Goal: Task Accomplishment & Management: Manage account settings

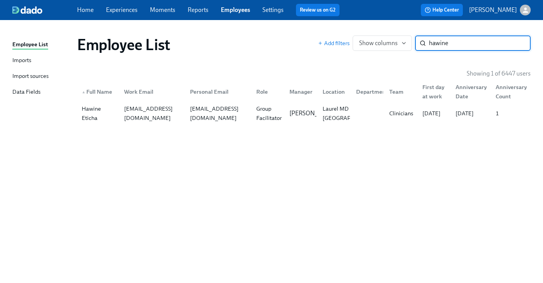
type input "hawine"
click at [281, 125] on div "Employee List Add filters Show columns hawine ​ Showing 1 of 6447 users ▲ Full …" at bounding box center [271, 146] width 518 height 235
click at [282, 117] on div "Group Facilitator" at bounding box center [269, 113] width 32 height 19
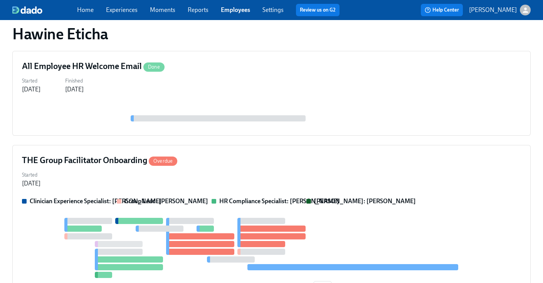
scroll to position [103, 0]
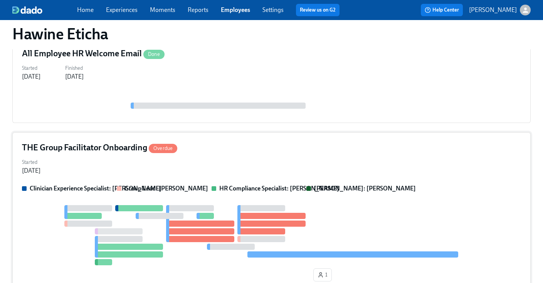
click at [260, 163] on div "Started Aug 14, 2025" at bounding box center [271, 165] width 499 height 19
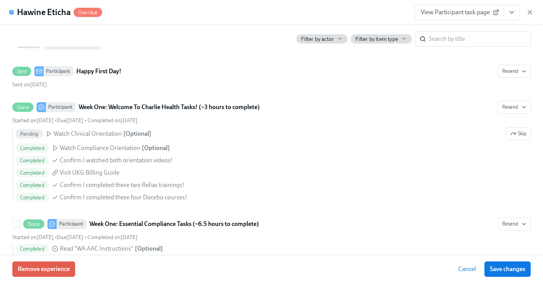
scroll to position [569, 0]
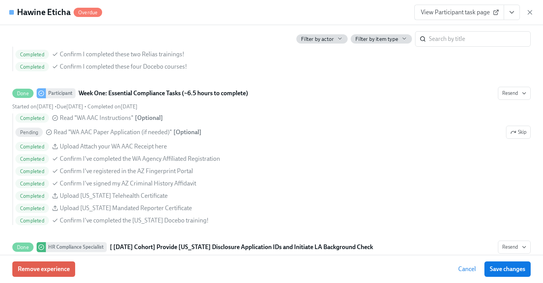
click at [302, 9] on div "Hawine Eticha Overdue View Participant task page" at bounding box center [271, 12] width 543 height 25
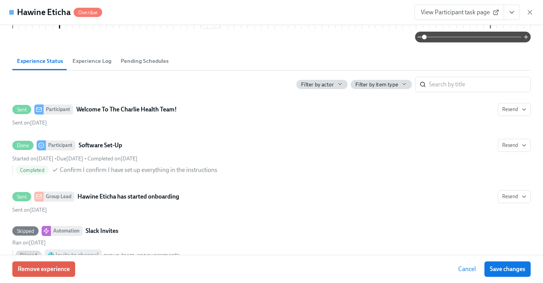
scroll to position [0, 0]
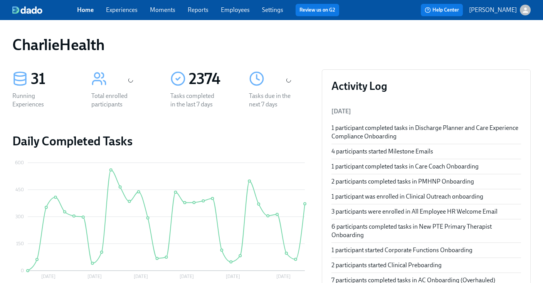
click at [222, 15] on div "Home Experiences Moments Reports Employees Settings Review us on G2" at bounding box center [211, 10] width 268 height 12
click at [230, 14] on span "Employees" at bounding box center [235, 10] width 29 height 8
click at [237, 9] on link "Employees" at bounding box center [235, 9] width 29 height 7
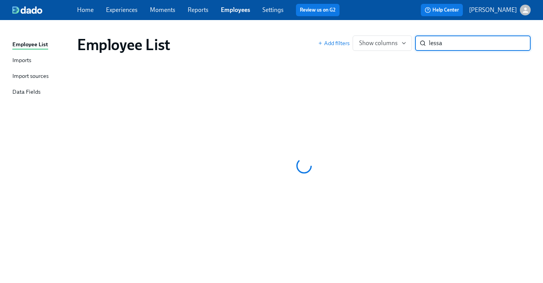
type input "lessa"
click at [271, 40] on div "Employee List" at bounding box center [197, 44] width 241 height 19
click at [292, 47] on div "Employee List" at bounding box center [197, 44] width 241 height 19
click at [232, 14] on span "Employees" at bounding box center [235, 10] width 29 height 8
click at [237, 26] on div "Employee List Imports Import sources Data Fields Employee List Add filters Show…" at bounding box center [271, 151] width 543 height 263
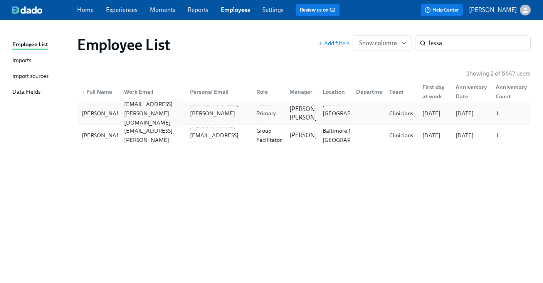
click at [172, 107] on div "lessa.crawford@charliehealth.com" at bounding box center [151, 113] width 66 height 15
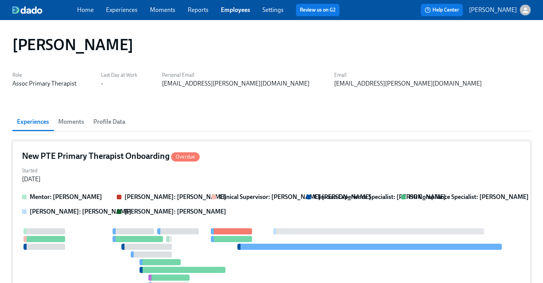
click at [271, 161] on div "New PTE Primary Therapist Onboarding Overdue" at bounding box center [271, 156] width 499 height 12
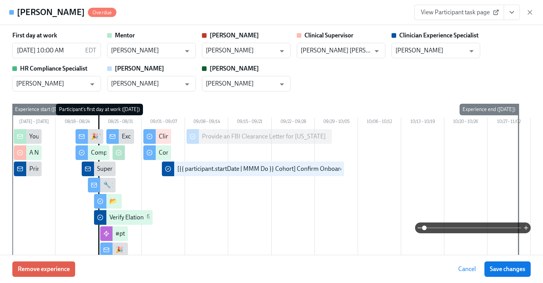
click at [511, 12] on icon "View task page" at bounding box center [512, 12] width 8 height 8
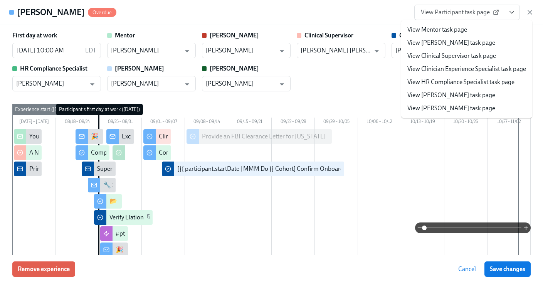
click at [440, 79] on link "View HR Compliance Specialist task page" at bounding box center [460, 82] width 107 height 8
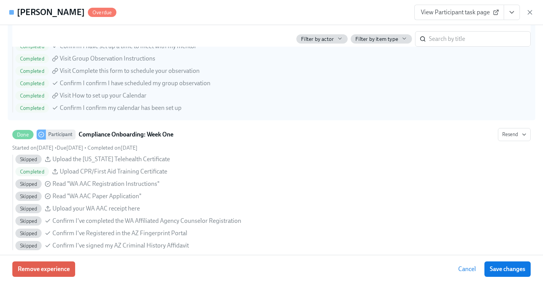
scroll to position [978, 0]
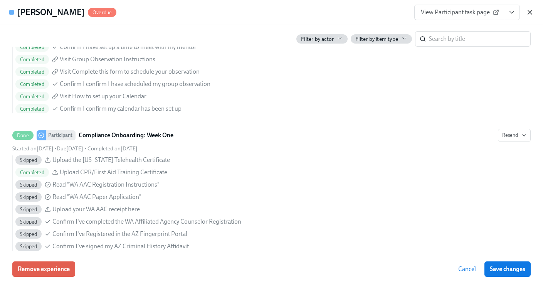
click at [528, 12] on icon "button" at bounding box center [530, 12] width 8 height 8
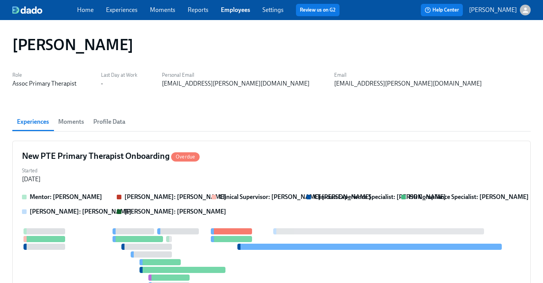
click at [246, 11] on link "Employees" at bounding box center [235, 9] width 29 height 7
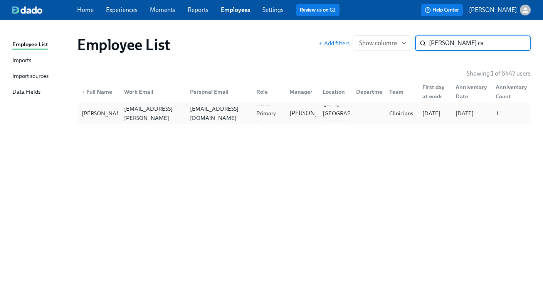
type input "corina ca"
click at [204, 113] on div "corinacamacho984@yahoo.com" at bounding box center [218, 113] width 63 height 19
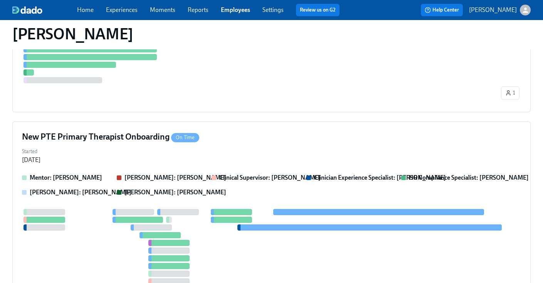
scroll to position [360, 0]
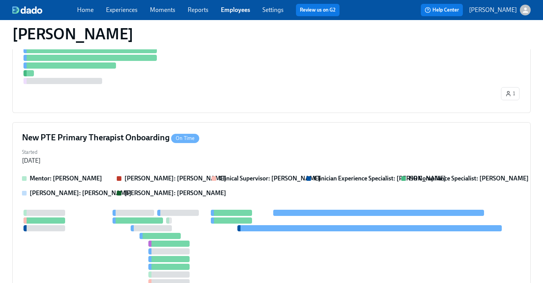
click at [282, 169] on div "New PTE Primary Therapist Onboarding On Time Started Aug 21, 2025 Mentor: Yana …" at bounding box center [271, 225] width 518 height 207
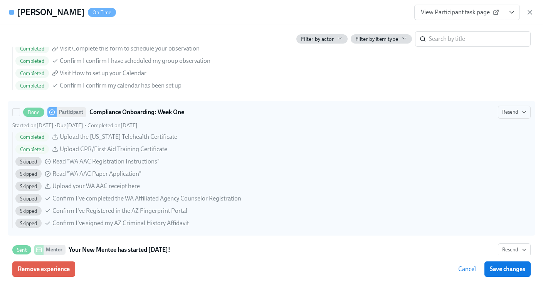
scroll to position [879, 0]
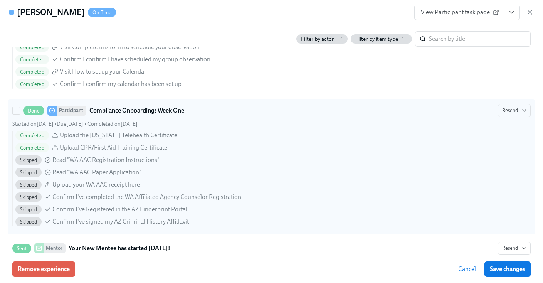
click at [16, 167] on div "Completed Upload the Washington Telehealth Certificate Completed Upload CPR/Fir…" at bounding box center [271, 179] width 518 height 96
click at [16, 114] on input "Done Participant Compliance Onboarding: Week One Resend Started on August 25th …" at bounding box center [16, 110] width 7 height 7
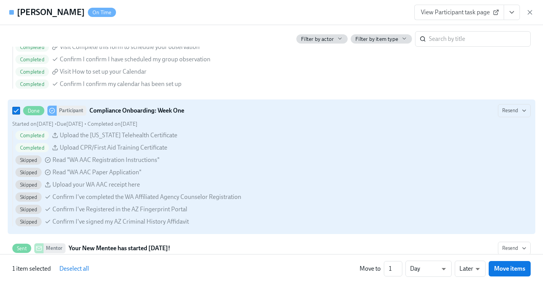
click at [30, 170] on span "Skipped" at bounding box center [28, 173] width 26 height 6
click at [20, 114] on input "Done Participant Compliance Onboarding: Week One Resend Started on August 25th …" at bounding box center [16, 110] width 7 height 7
checkbox input "false"
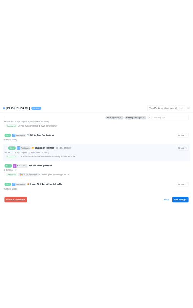
scroll to position [551, 0]
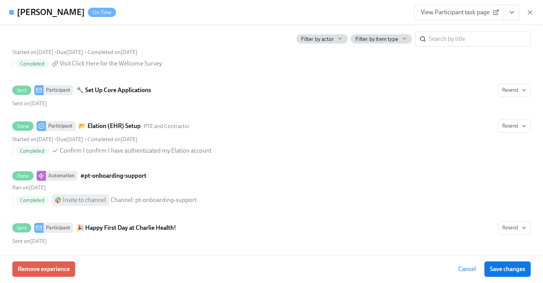
click at [266, 2] on div "Corina Camacho-Jimenez On Time View Participant task page" at bounding box center [271, 12] width 543 height 25
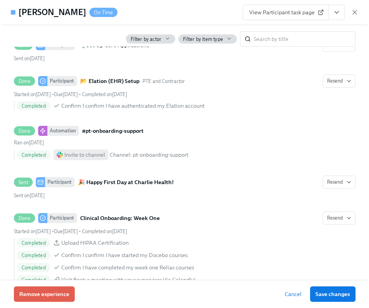
scroll to position [558, 0]
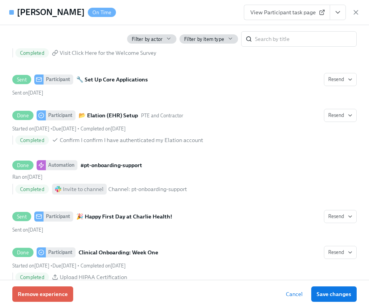
click at [358, 16] on div "View Participant task page" at bounding box center [302, 12] width 116 height 15
click at [357, 14] on icon "button" at bounding box center [356, 12] width 4 height 4
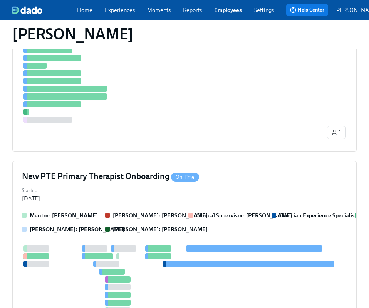
click at [229, 10] on link "Employees" at bounding box center [228, 10] width 28 height 8
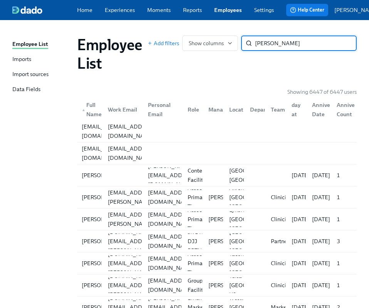
type input "rideout"
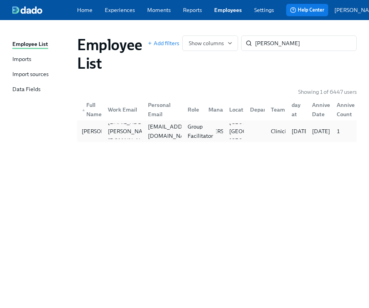
click at [193, 132] on div "Group Facilitator" at bounding box center [201, 131] width 32 height 19
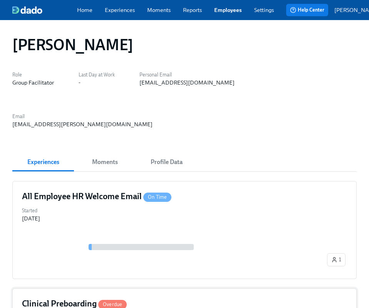
scroll to position [390, 0]
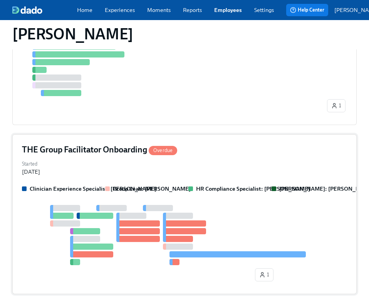
click at [211, 137] on div "THE Group Facilitator Onboarding Overdue Started Aug 07, 2025 Clinician Experie…" at bounding box center [184, 214] width 345 height 160
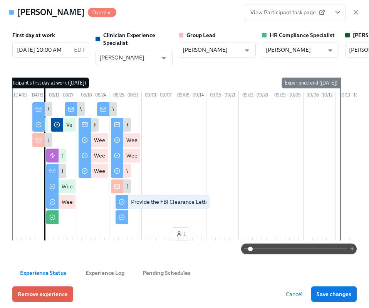
click at [340, 17] on button "View task page" at bounding box center [338, 12] width 16 height 15
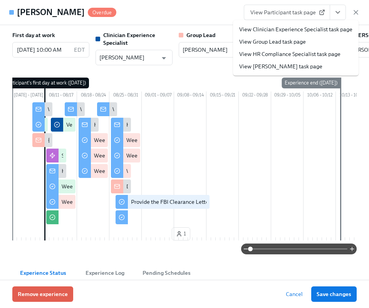
click at [296, 51] on link "View HR Compliance Specialist task page" at bounding box center [289, 54] width 101 height 8
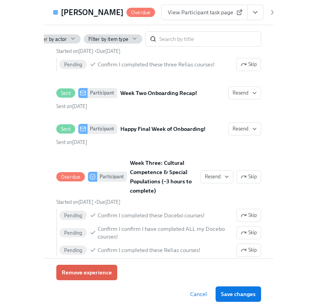
scroll to position [1351, 0]
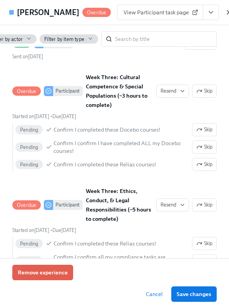
click at [225, 14] on icon "button" at bounding box center [229, 12] width 8 height 8
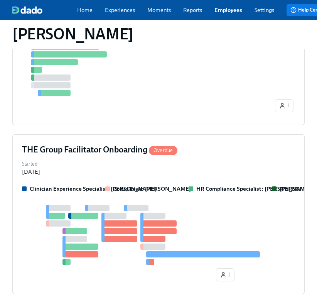
click at [219, 14] on link "Employees" at bounding box center [228, 10] width 28 height 8
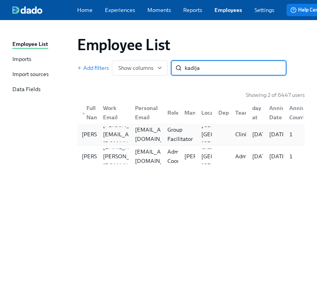
type input "kadija"
click at [170, 138] on div "Group Facilitator" at bounding box center [180, 134] width 32 height 19
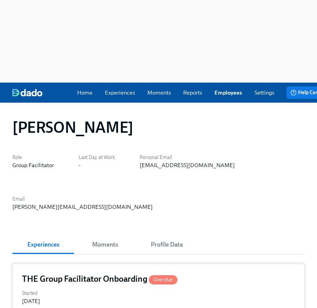
click at [145, 273] on h4 "THE Group Facilitator Onboarding Overdue" at bounding box center [99, 279] width 155 height 12
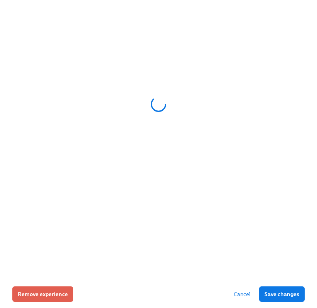
click at [145, 156] on div at bounding box center [158, 104] width 292 height 193
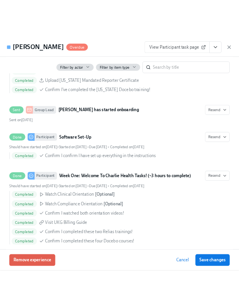
scroll to position [237, 0]
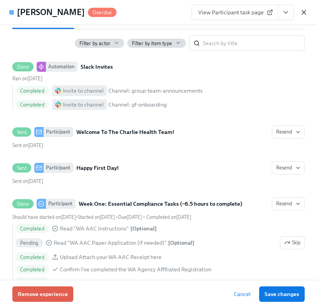
click at [304, 15] on icon "button" at bounding box center [304, 12] width 8 height 8
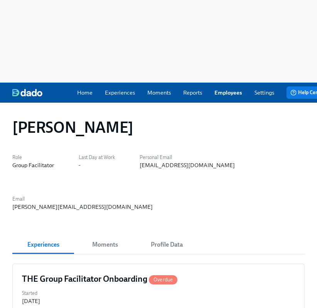
click at [165, 118] on div "Kadijatu Barrie" at bounding box center [158, 127] width 292 height 19
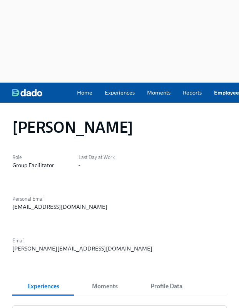
click at [182, 118] on div "Kadijatu Barrie" at bounding box center [119, 127] width 215 height 19
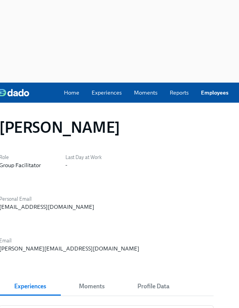
scroll to position [0, 14]
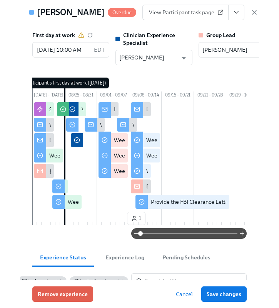
scroll to position [5, 0]
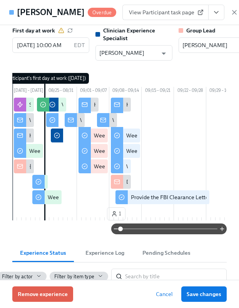
click at [213, 10] on icon "View task page" at bounding box center [217, 12] width 8 height 8
click at [213, 9] on icon "View task page" at bounding box center [217, 12] width 8 height 8
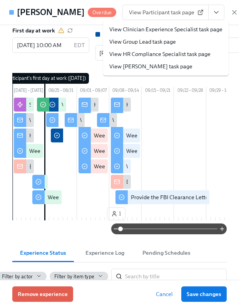
click at [140, 53] on link "View HR Compliance Specialist task page" at bounding box center [159, 54] width 101 height 8
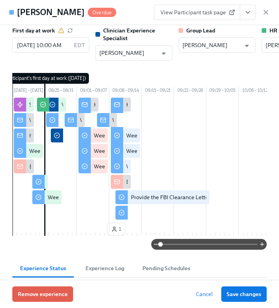
click at [265, 17] on div "View Participant task page" at bounding box center [212, 12] width 116 height 15
click at [265, 12] on icon "button" at bounding box center [266, 12] width 8 height 8
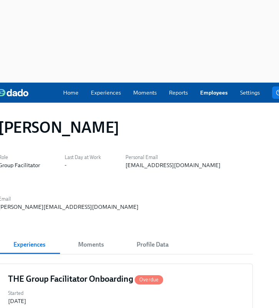
click at [209, 89] on link "Employees" at bounding box center [214, 93] width 28 height 8
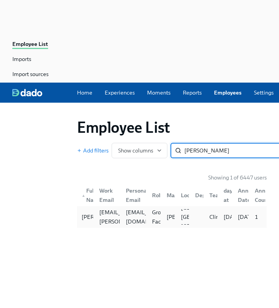
type input "lizy ha"
click at [203, 209] on div at bounding box center [196, 216] width 14 height 15
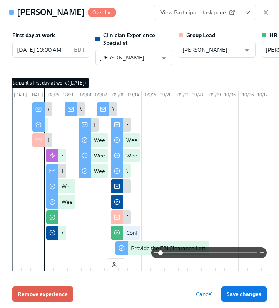
click at [249, 18] on button "View task page" at bounding box center [248, 12] width 16 height 15
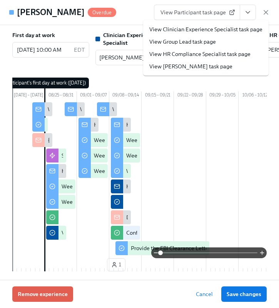
click at [216, 56] on link "View HR Compliance Specialist task page" at bounding box center [200, 54] width 101 height 8
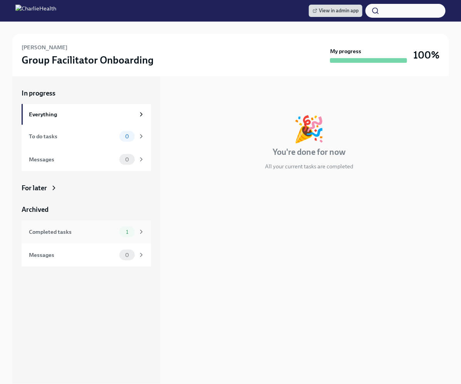
click at [85, 236] on div "Completed tasks 1" at bounding box center [87, 232] width 116 height 11
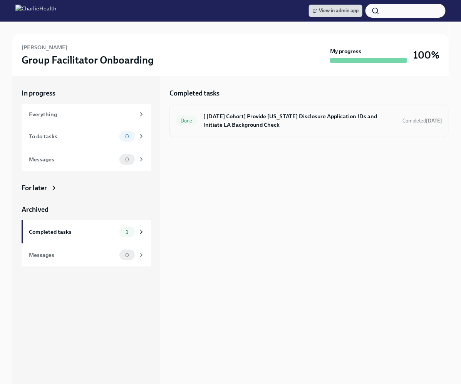
click at [276, 114] on h6 "[ Aug 11th Cohort] Provide Utah Disclosure Application IDs and Initiate LA Back…" at bounding box center [300, 120] width 193 height 17
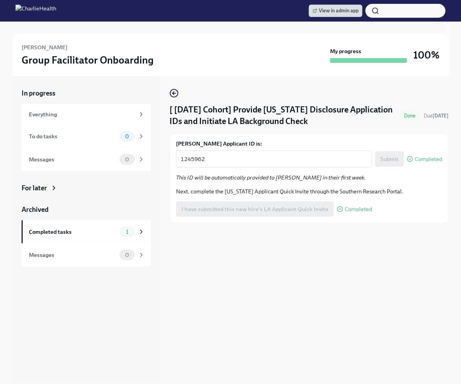
click at [249, 142] on label "Anna Rideout's Applicant ID is:" at bounding box center [309, 144] width 266 height 8
click at [249, 155] on textarea "1245962" at bounding box center [274, 159] width 187 height 9
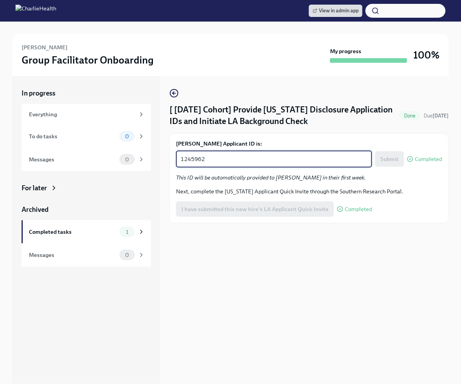
click at [235, 159] on textarea "1245962" at bounding box center [274, 159] width 187 height 9
paste textarea "8534"
type textarea "1248534"
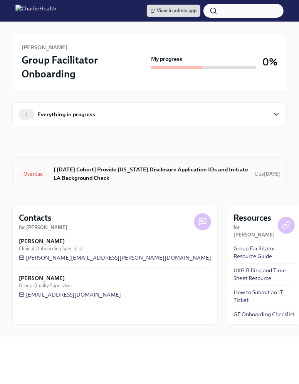
click at [117, 169] on h6 "[ [DATE] Cohort] Provide [US_STATE] Disclosure Application IDs and Initiate LA …" at bounding box center [151, 173] width 195 height 17
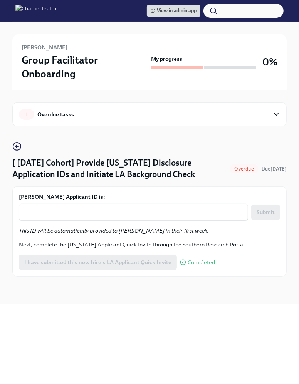
click at [88, 221] on div "[PERSON_NAME] Applicant ID is: x ​ Submit This ID will be automatically provide…" at bounding box center [149, 231] width 261 height 77
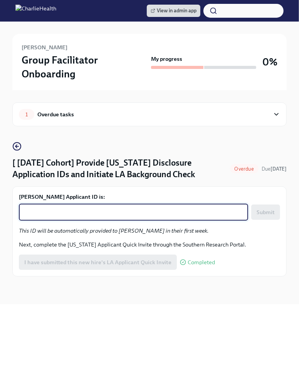
click at [81, 215] on textarea "[PERSON_NAME] Applicant ID is:" at bounding box center [134, 212] width 220 height 9
paste textarea "1248542"
type textarea "1248542"
click at [264, 215] on span "Submit" at bounding box center [266, 213] width 18 height 8
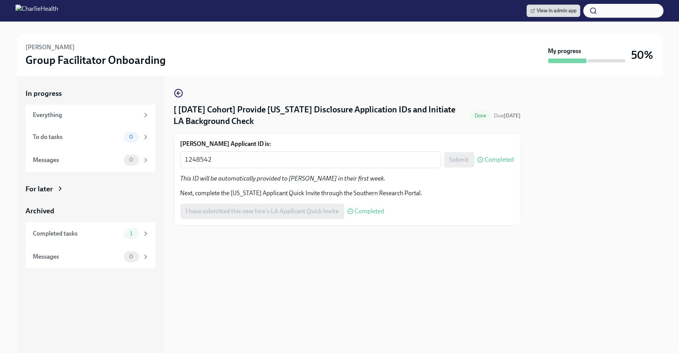
click at [298, 261] on div "[ [DATE] Cohort] Provide [US_STATE] Disclosure Application IDs and Initiate LA …" at bounding box center [347, 214] width 347 height 277
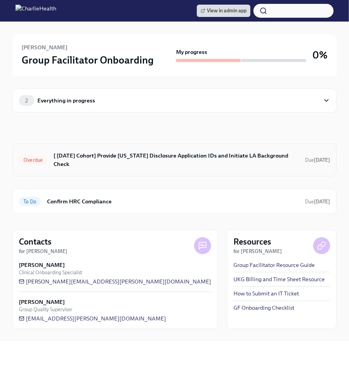
click at [140, 148] on div "Overdue [ [DATE] Cohort] Provide [US_STATE] Disclosure Application IDs and Init…" at bounding box center [174, 159] width 325 height 33
click at [125, 158] on h6 "[ [DATE] Cohort] Provide [US_STATE] Disclosure Application IDs and Initiate LA …" at bounding box center [177, 159] width 246 height 17
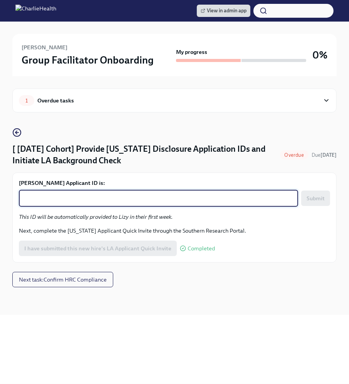
click at [87, 196] on textarea "Lizy Hammond's Applicant ID is:" at bounding box center [159, 198] width 270 height 9
paste textarea "1248546"
type textarea "1248546"
click at [323, 195] on span "Submit" at bounding box center [316, 199] width 18 height 8
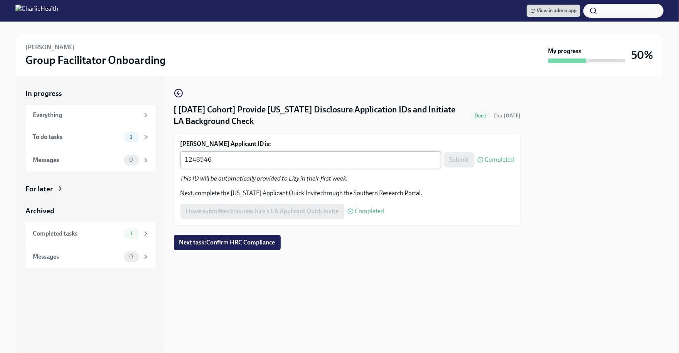
click at [201, 163] on textarea "1248546" at bounding box center [310, 159] width 251 height 9
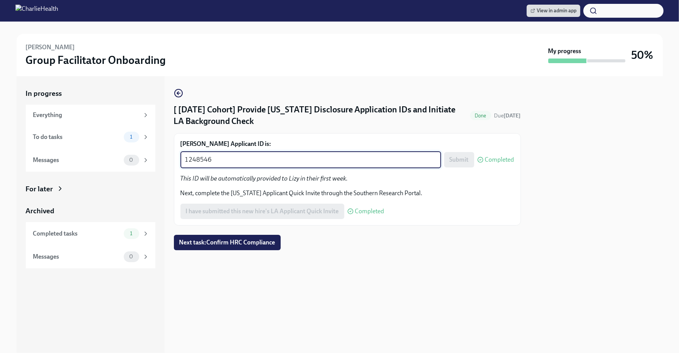
click at [201, 163] on textarea "1248546" at bounding box center [310, 159] width 251 height 9
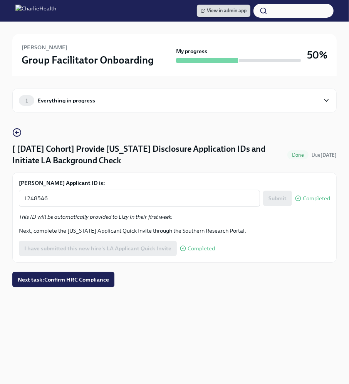
click at [236, 11] on span "View in admin app" at bounding box center [224, 11] width 46 height 8
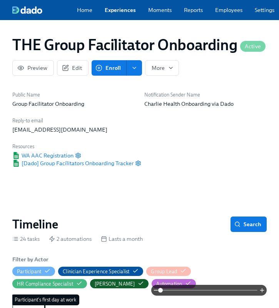
click at [227, 13] on link "Employees" at bounding box center [228, 10] width 27 height 8
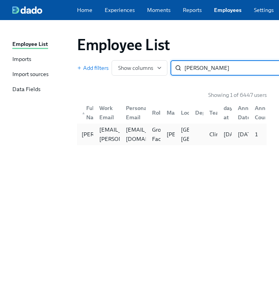
type input "[PERSON_NAME]"
click at [196, 139] on div at bounding box center [196, 133] width 14 height 15
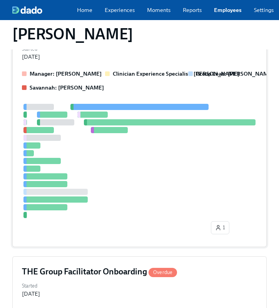
scroll to position [254, 0]
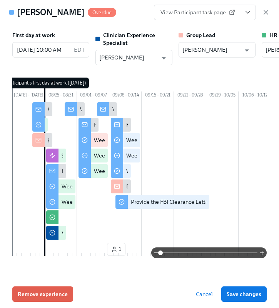
click at [249, 14] on icon "View task page" at bounding box center [248, 12] width 8 height 8
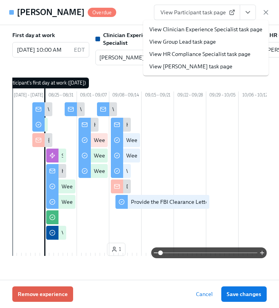
click at [195, 55] on link "View HR Compliance Specialist task page" at bounding box center [200, 54] width 101 height 8
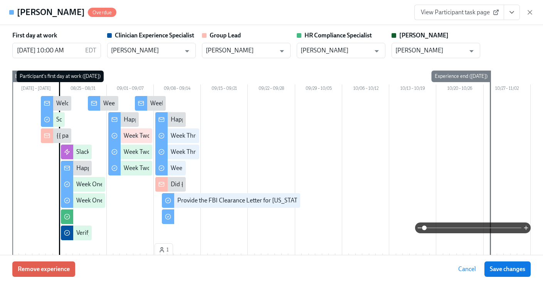
scroll to position [255, 0]
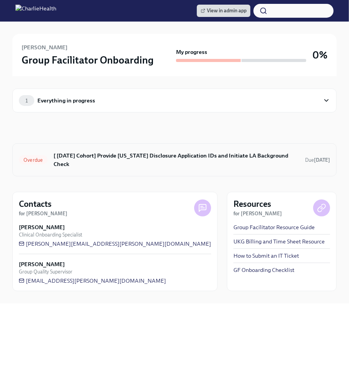
click at [142, 150] on div "Overdue [ Aug 25th Cohort] Provide Utah Disclosure Application IDs and Initiate…" at bounding box center [174, 160] width 311 height 20
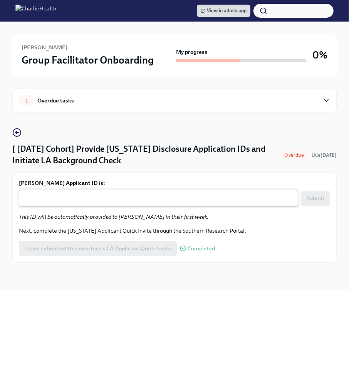
click at [93, 192] on div "x ​" at bounding box center [158, 198] width 279 height 17
paste textarea "1248551"
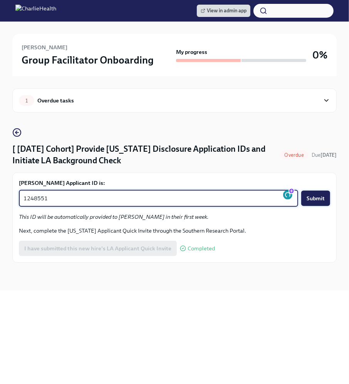
type textarea "1248551"
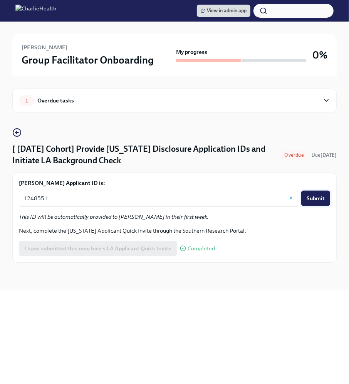
click at [324, 198] on span "Submit" at bounding box center [316, 199] width 18 height 8
